Goal: Task Accomplishment & Management: Manage account settings

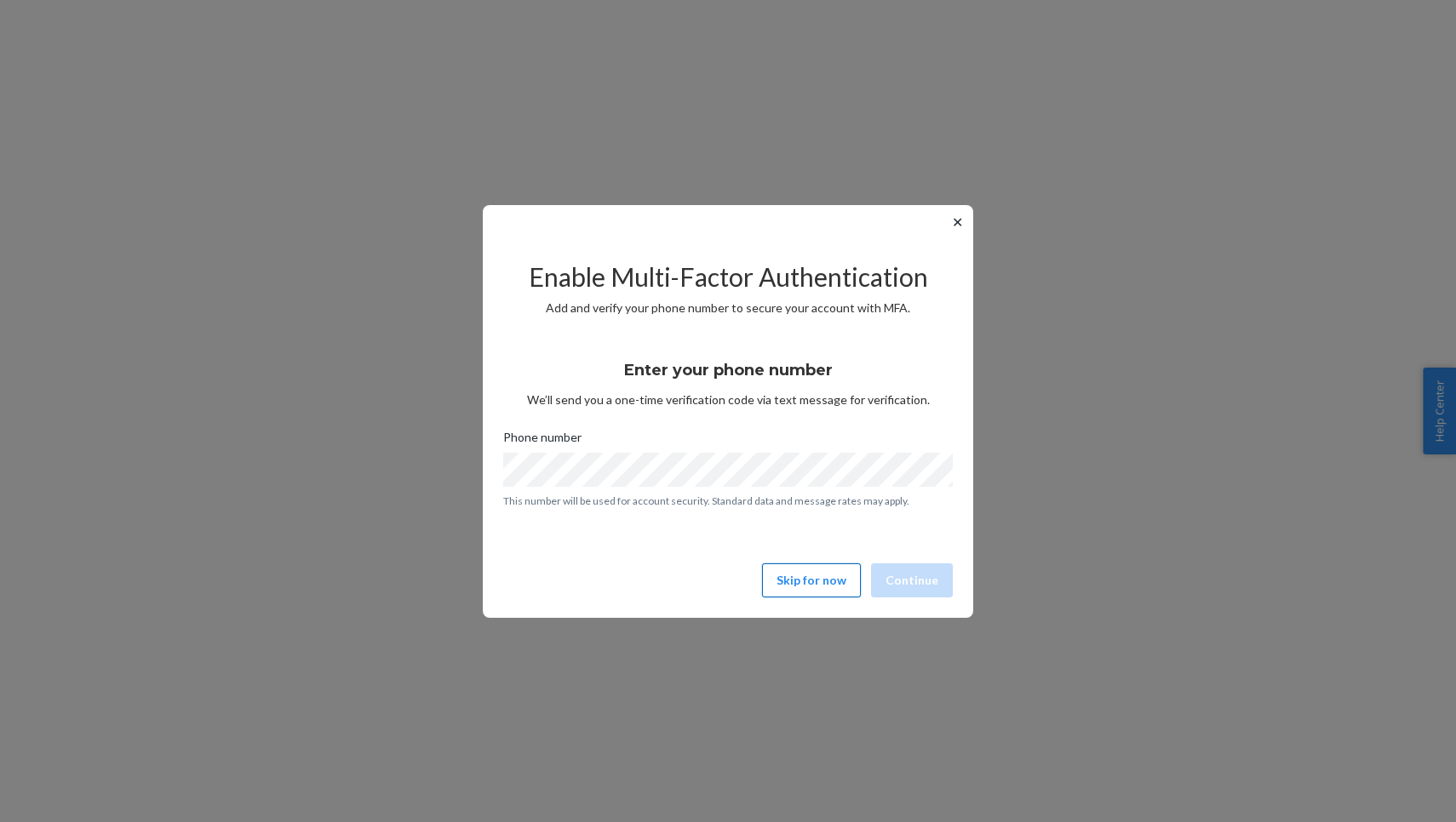
click at [799, 566] on button "Skip for now" at bounding box center [811, 580] width 99 height 34
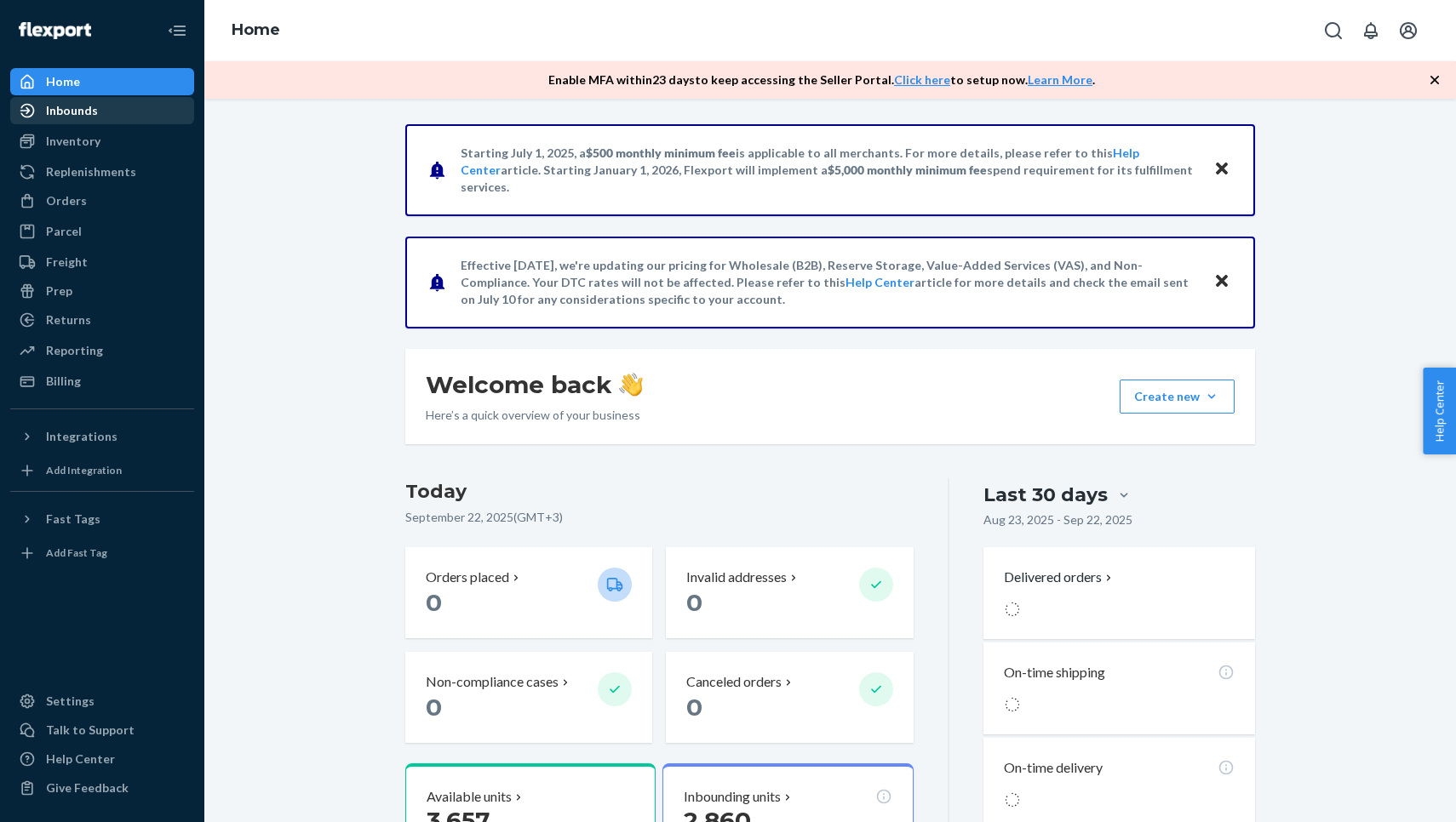
click at [81, 110] on div "Inbounds" at bounding box center [71, 110] width 52 height 17
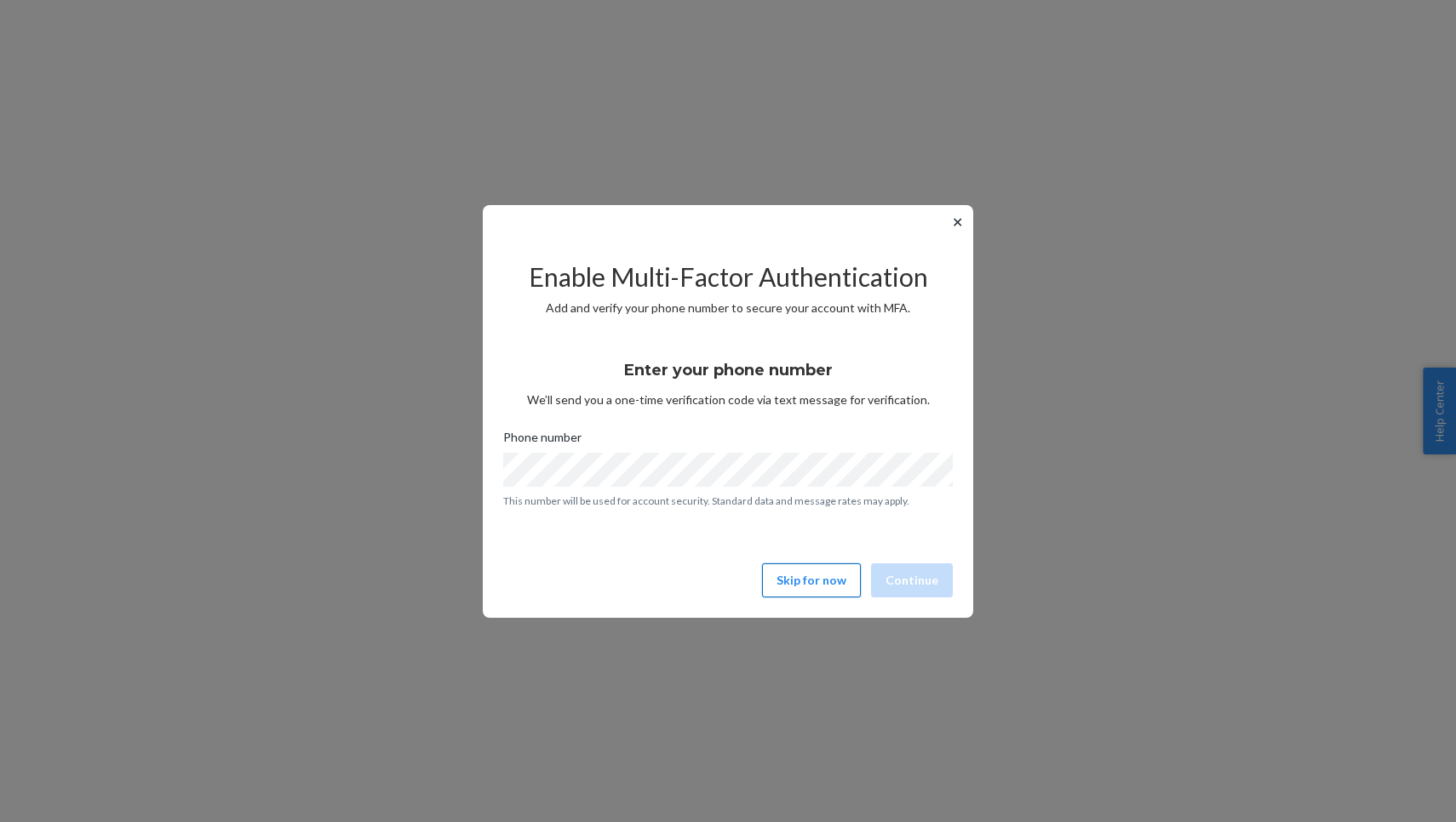
click at [785, 568] on button "Skip for now" at bounding box center [811, 580] width 99 height 34
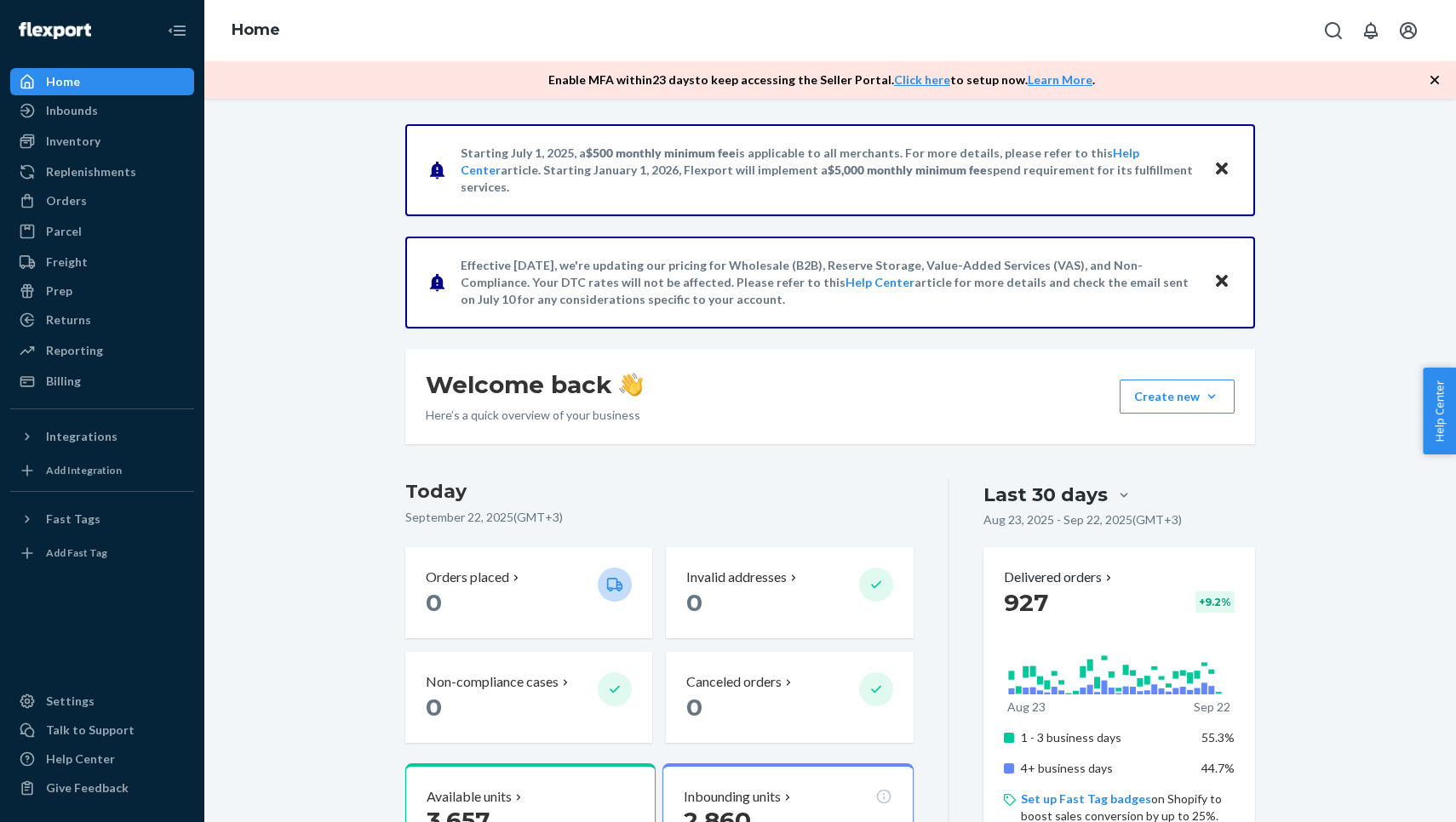
click at [90, 156] on div "Inventory Products" at bounding box center [102, 143] width 184 height 29
click at [87, 142] on div "Inventory" at bounding box center [73, 141] width 55 height 17
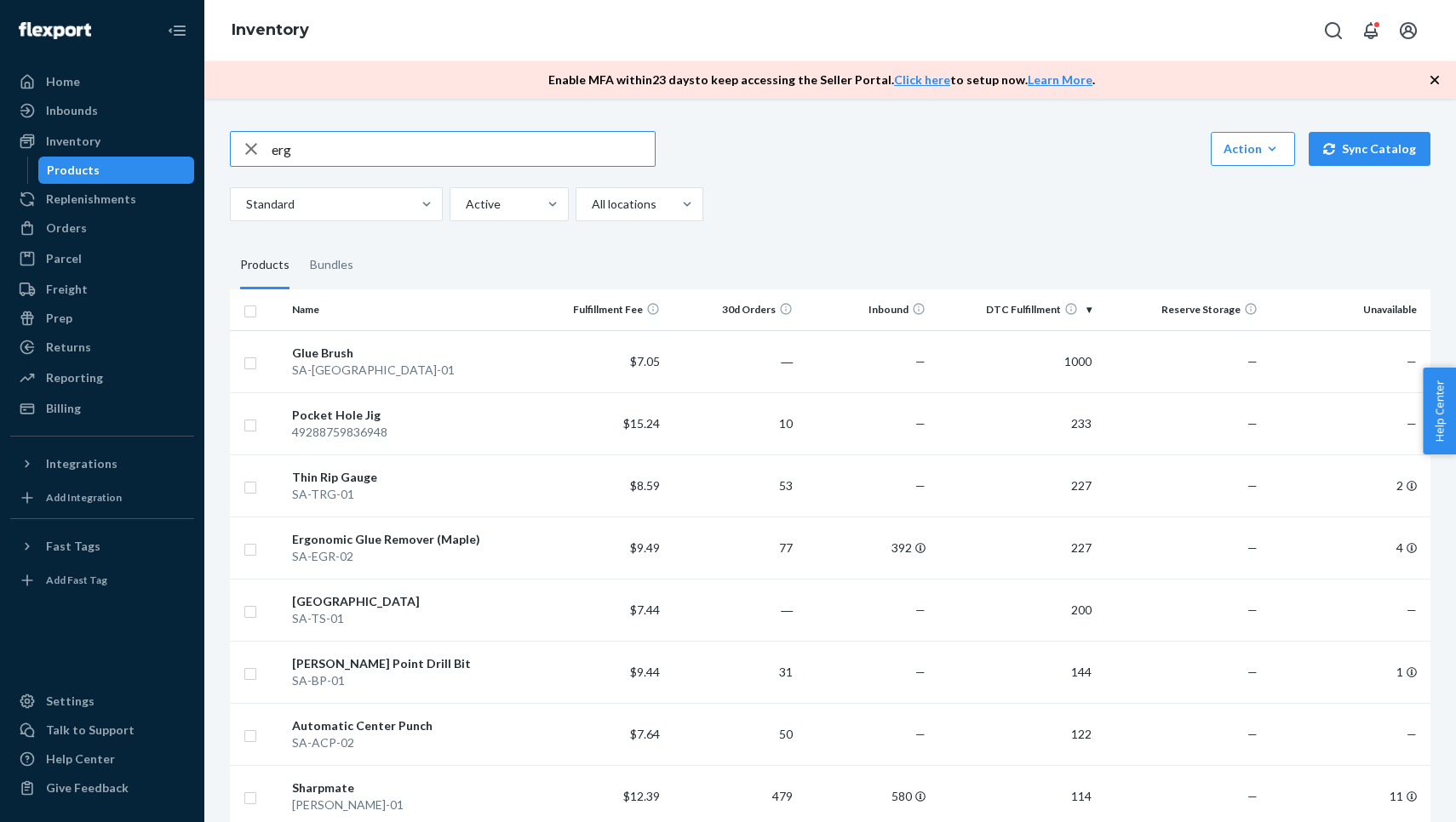
type input "erg"
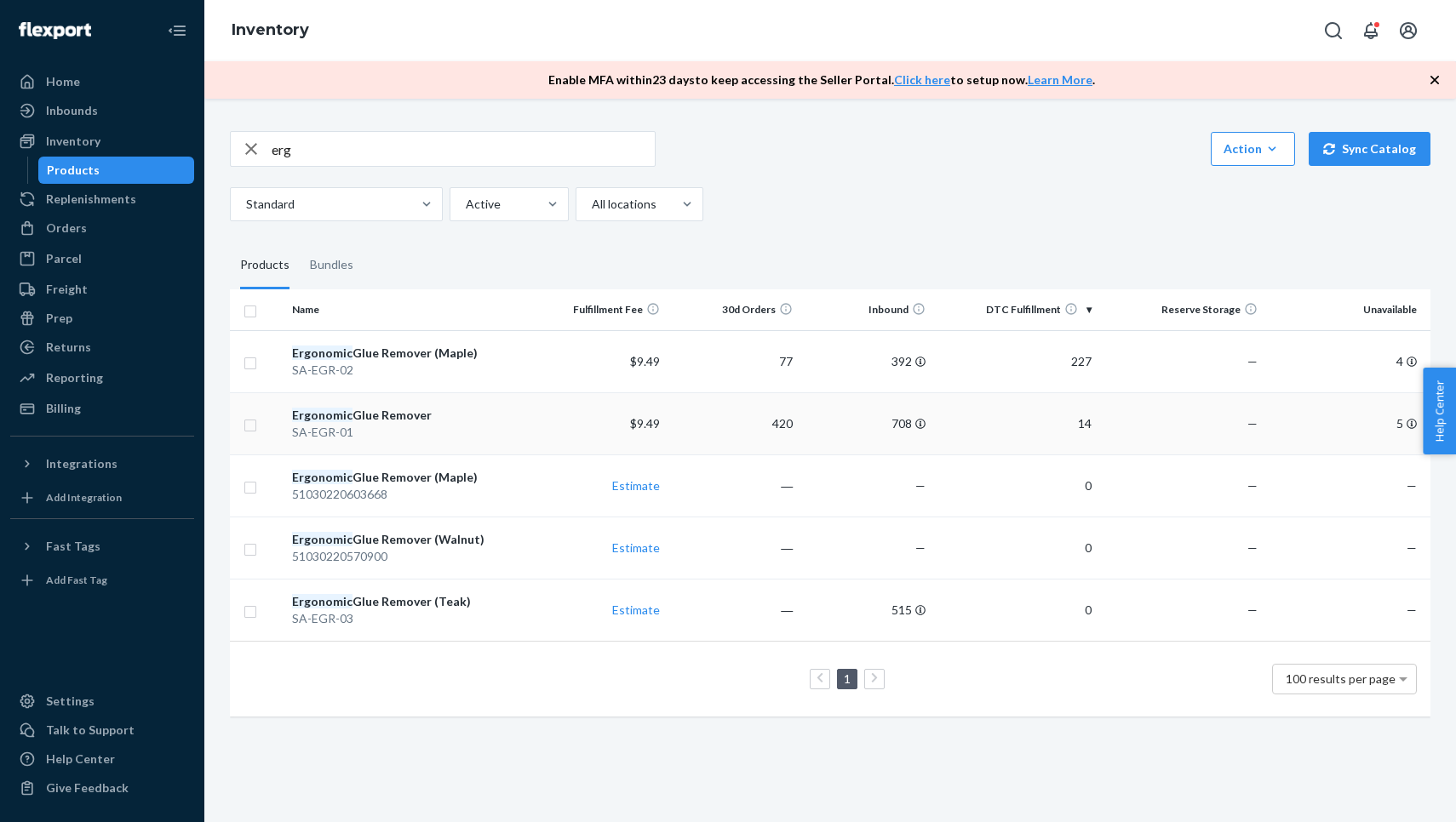
click at [437, 424] on div "SA-EGR-01" at bounding box center [409, 432] width 235 height 17
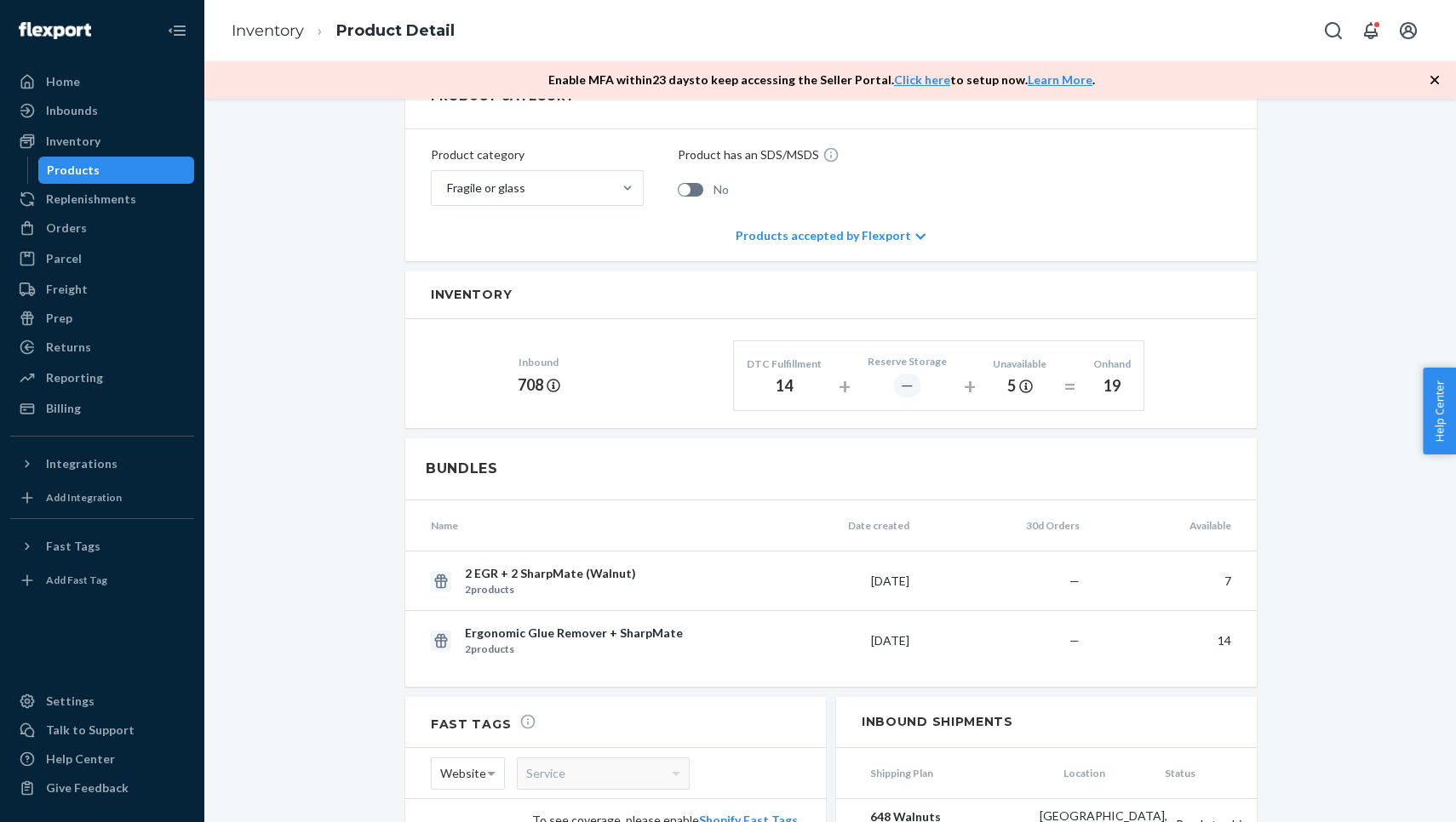
scroll to position [694, 0]
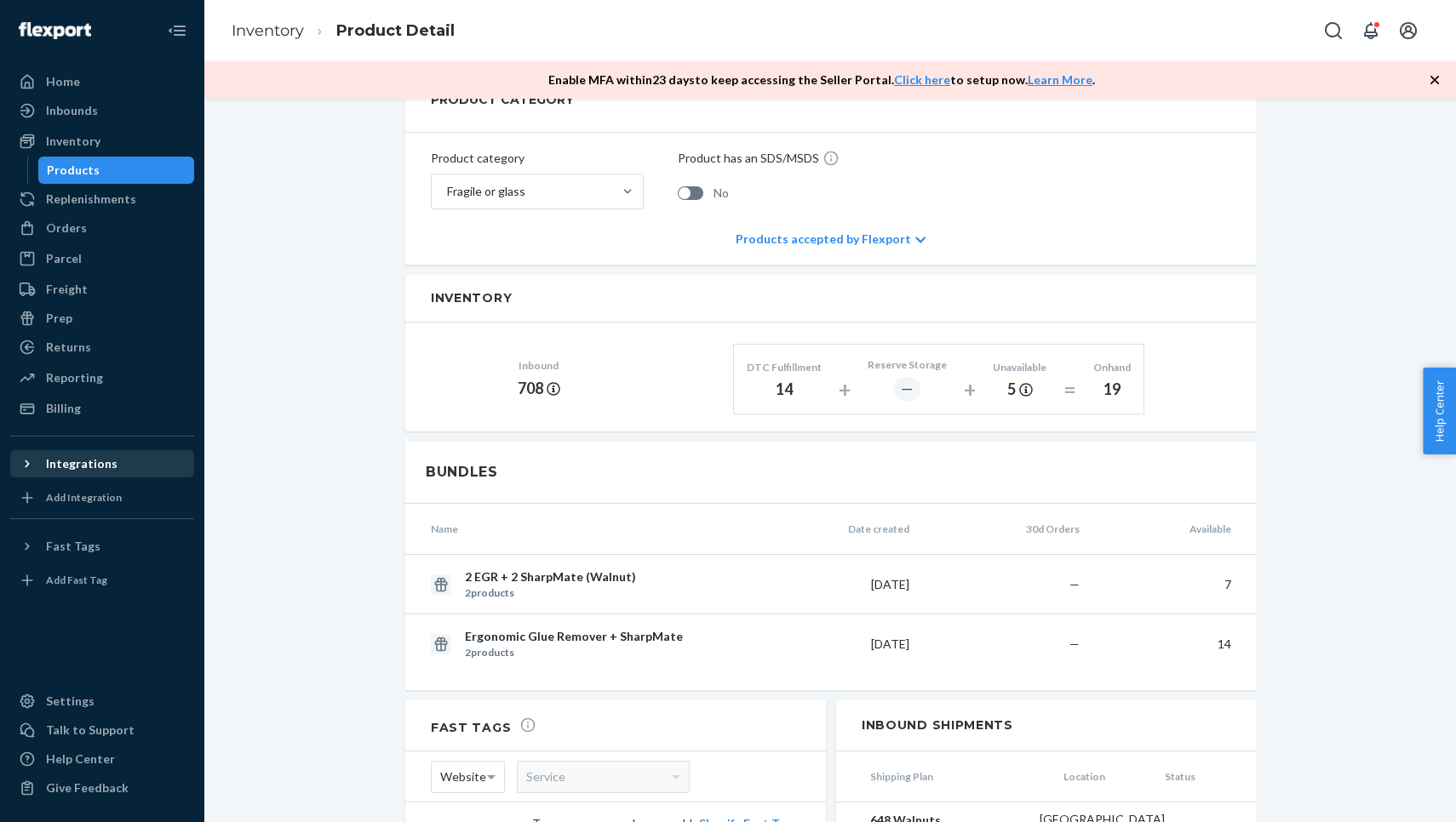
click at [113, 473] on div "Integrations" at bounding box center [102, 464] width 181 height 23
click at [106, 486] on div "Shopify" at bounding box center [102, 493] width 181 height 23
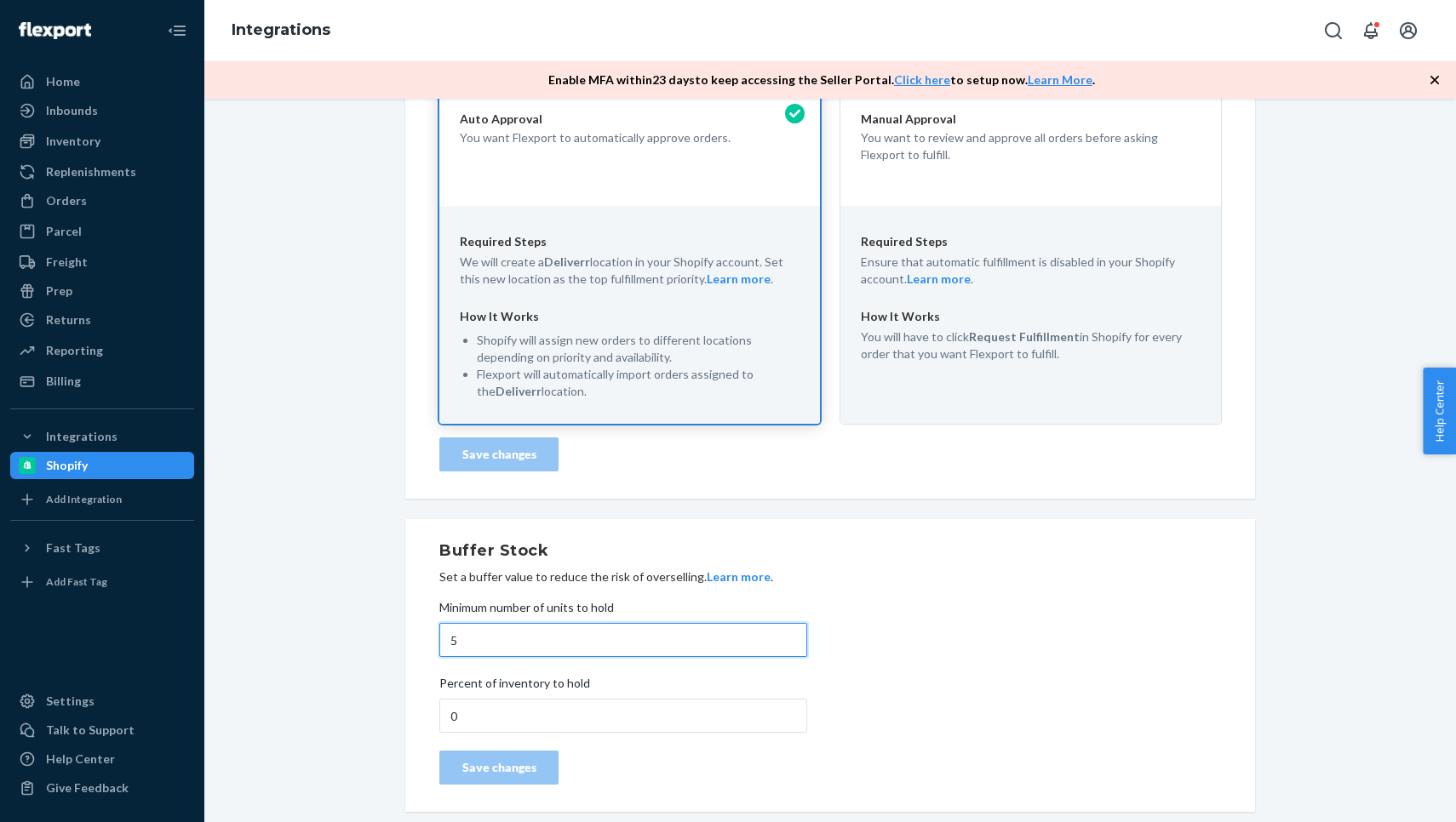
click at [490, 634] on input "5" at bounding box center [623, 639] width 368 height 34
type input "1"
click at [501, 774] on div "Save changes" at bounding box center [499, 767] width 90 height 17
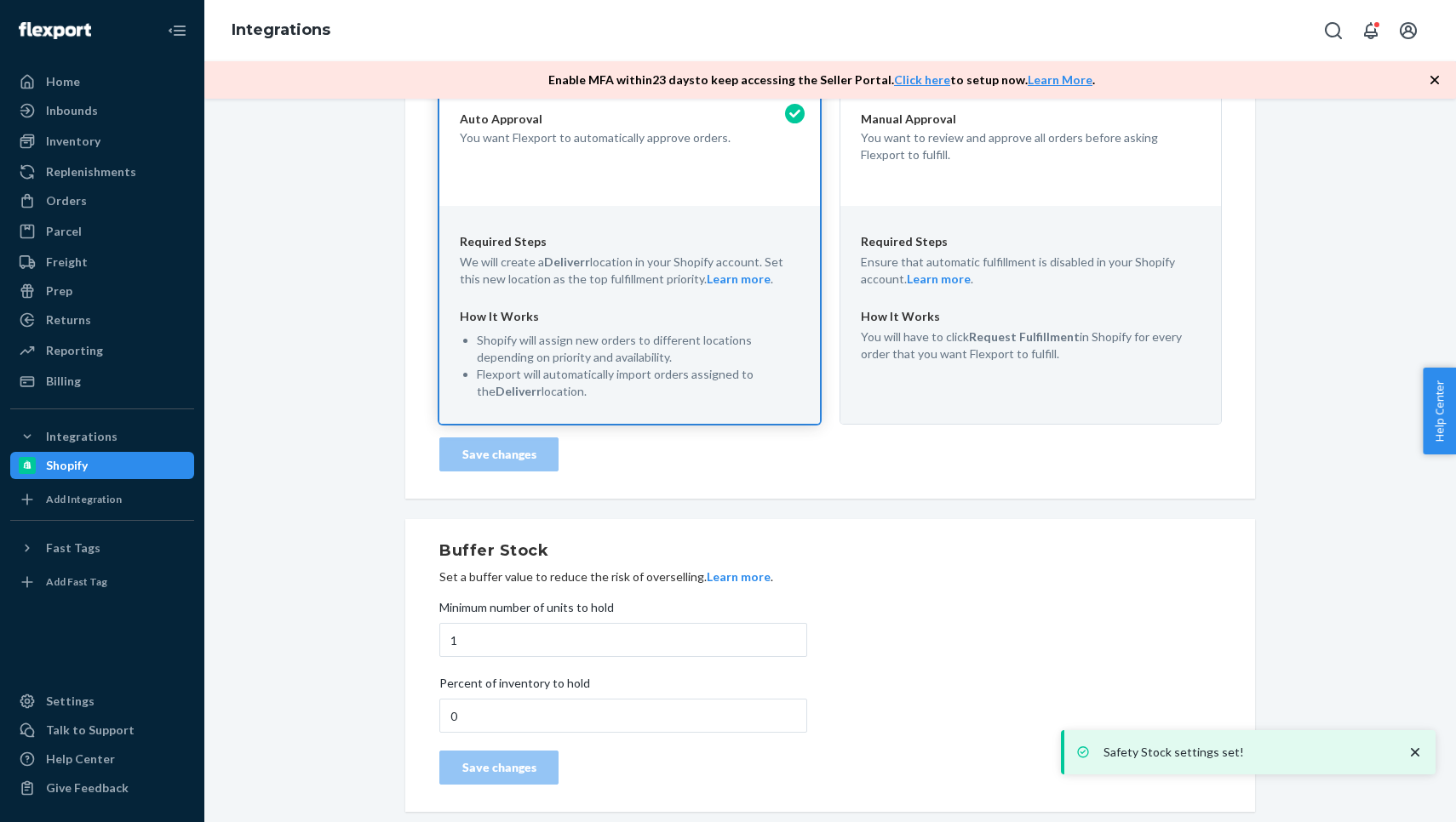
scroll to position [336, 0]
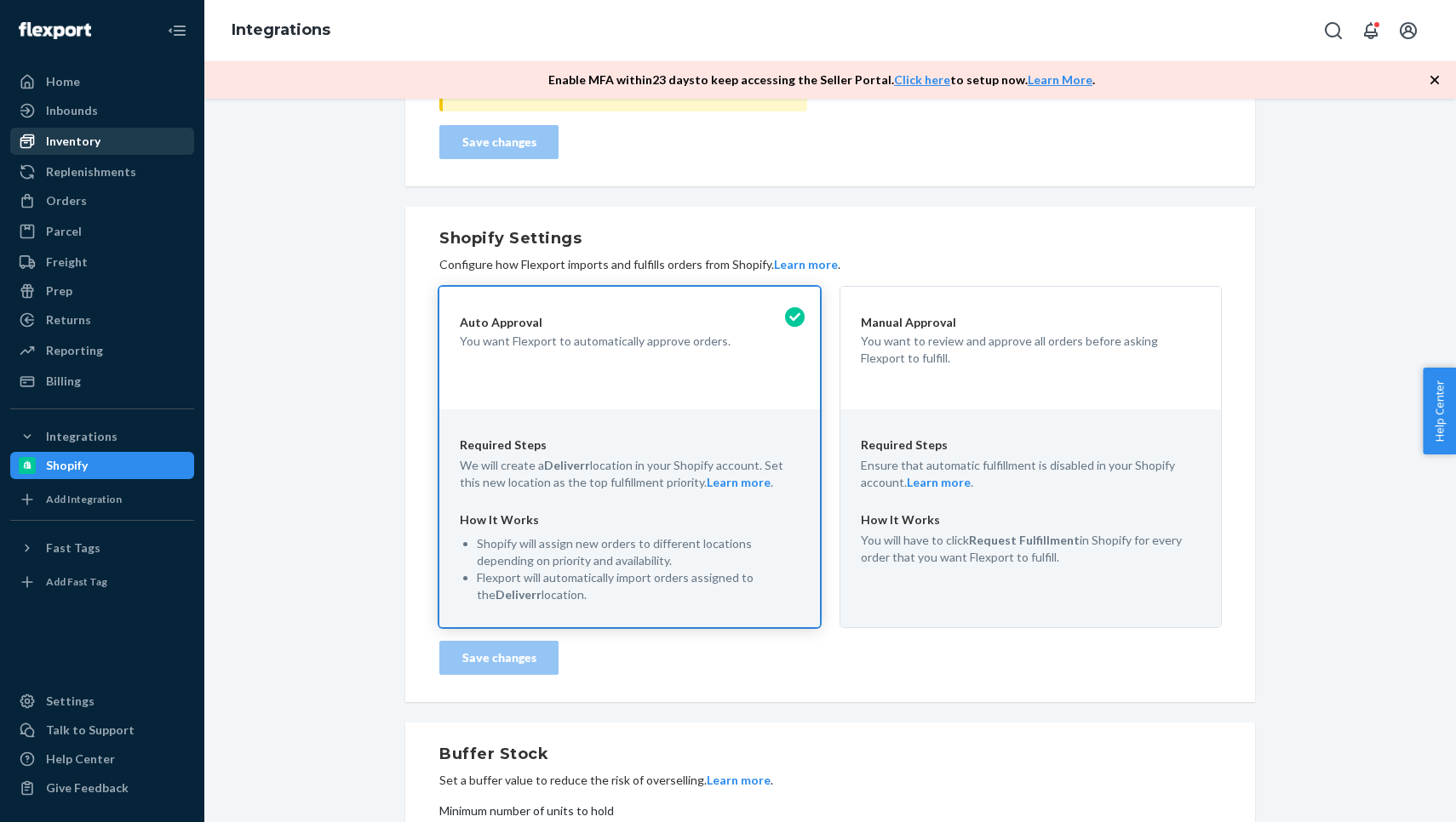
click at [59, 143] on div "Inventory" at bounding box center [73, 141] width 55 height 17
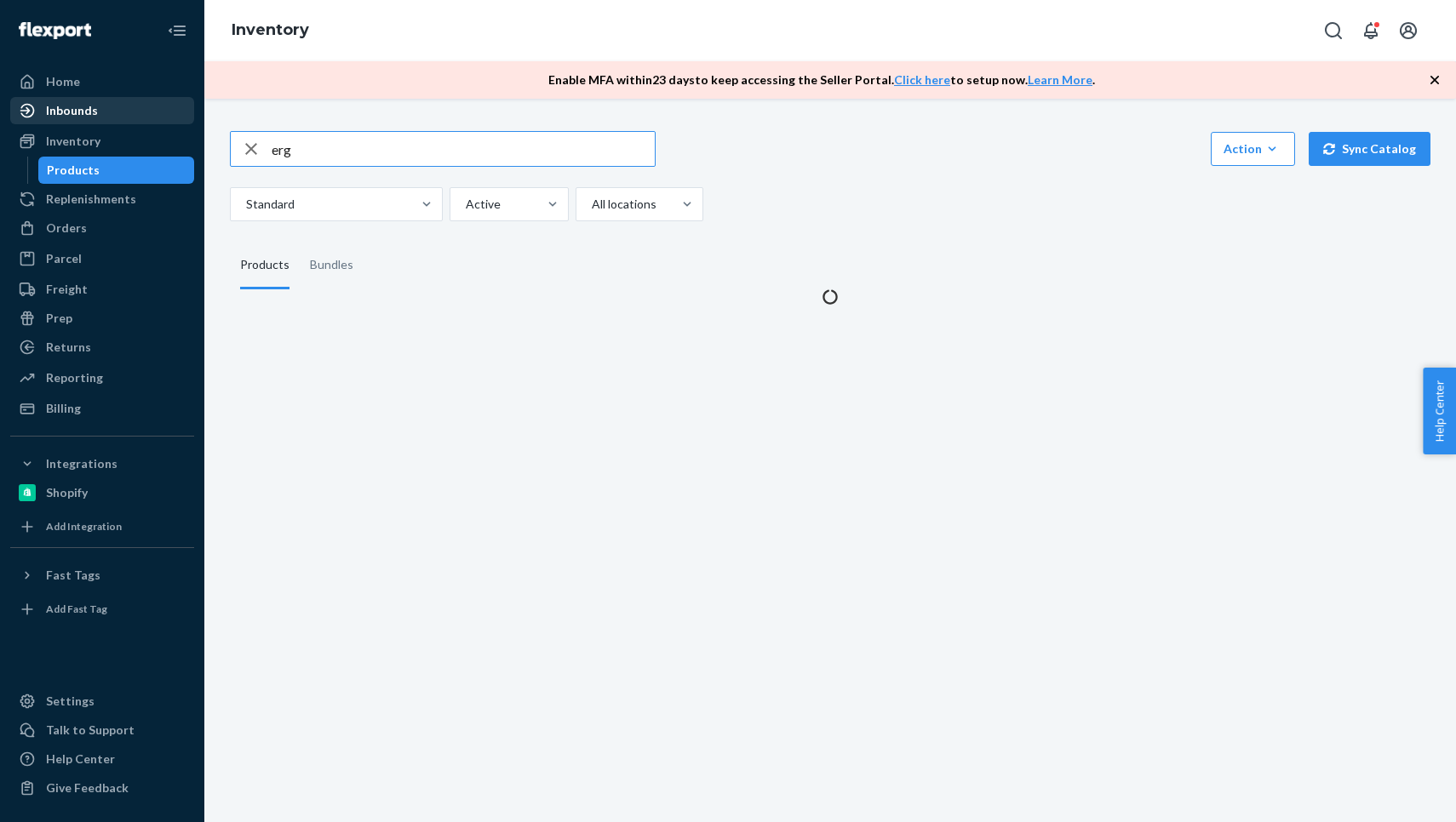
click at [74, 108] on div "Inbounds" at bounding box center [71, 110] width 52 height 17
